Goal: Information Seeking & Learning: Learn about a topic

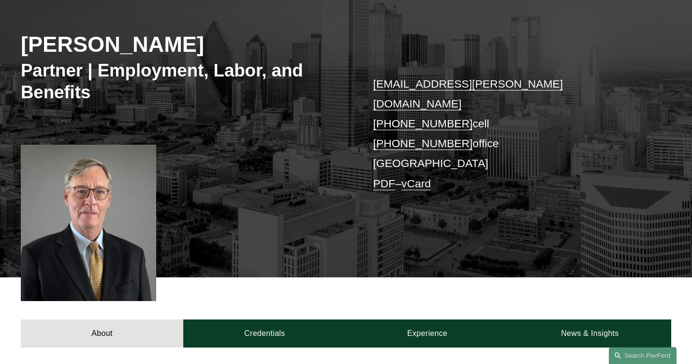
scroll to position [363, 0]
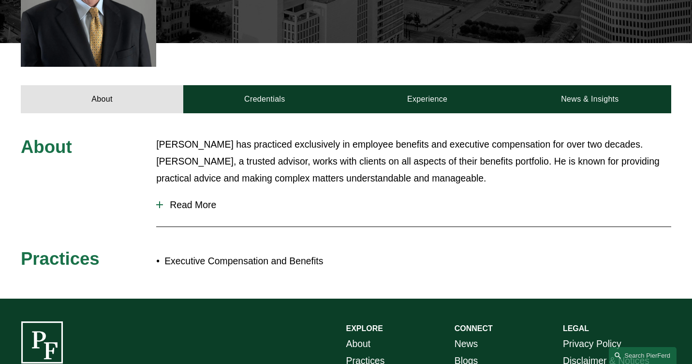
click at [175, 199] on span "Read More" at bounding box center [417, 204] width 508 height 11
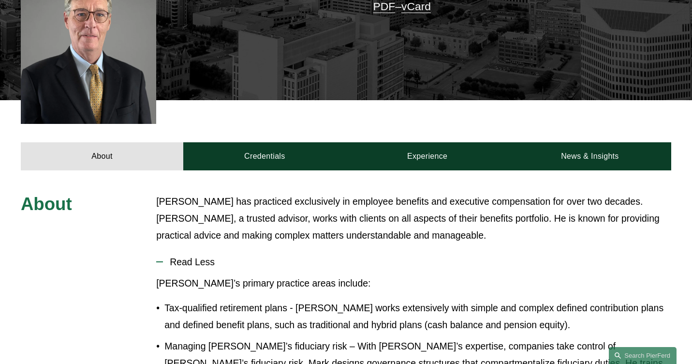
scroll to position [0, 0]
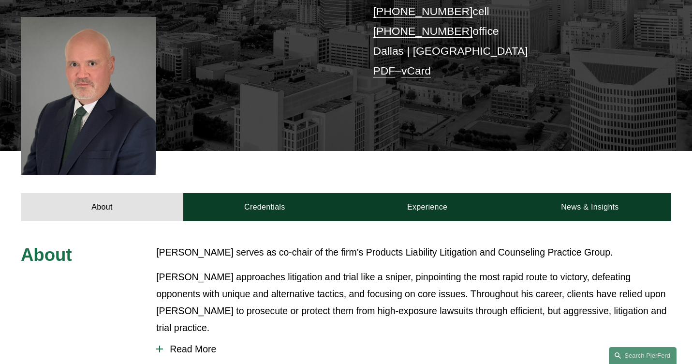
scroll to position [245, 0]
